Goal: Find specific page/section: Find specific page/section

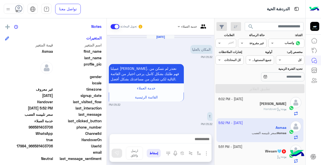
scroll to position [165, 0]
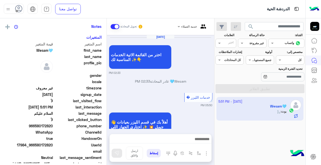
scroll to position [180, 0]
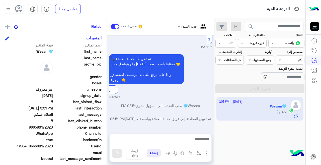
click at [246, 45] on div "القناه غير مقروءة" at bounding box center [255, 43] width 22 height 5
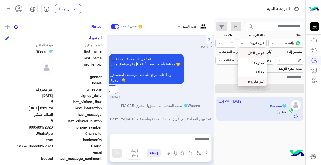
click at [250, 53] on b "عرض الكل" at bounding box center [256, 53] width 16 height 4
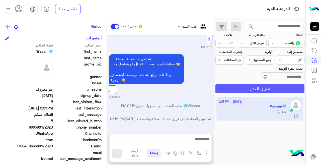
click at [250, 89] on button "تطبيق الفلاتر" at bounding box center [259, 88] width 89 height 9
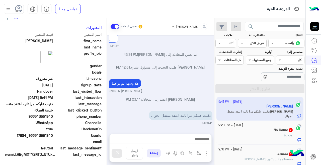
scroll to position [101, 0]
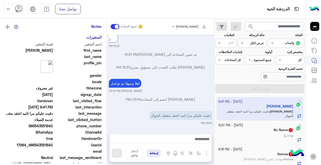
click at [256, 44] on input "text" at bounding box center [258, 42] width 12 height 5
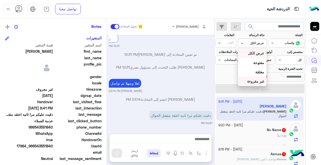
click at [257, 80] on b "غير مقروءة" at bounding box center [255, 81] width 17 height 4
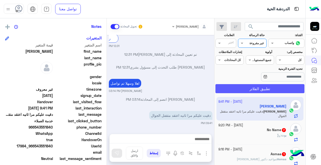
click at [258, 90] on button "تطبيق الفلاتر" at bounding box center [259, 88] width 89 height 9
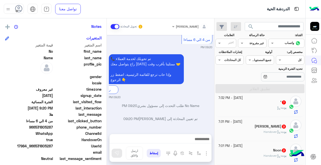
scroll to position [3, 0]
